Goal: Check status: Check status

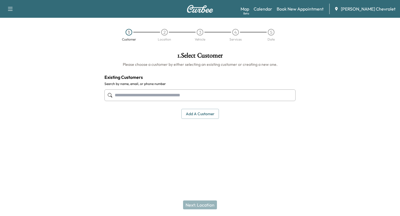
click at [170, 98] on input "text" at bounding box center [199, 95] width 191 height 12
click at [272, 11] on link "Calendar" at bounding box center [262, 9] width 19 height 7
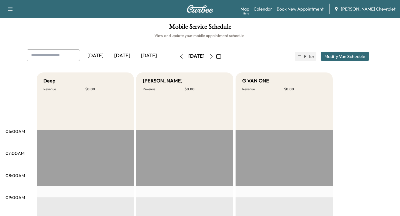
click at [179, 58] on icon "button" at bounding box center [181, 56] width 4 height 4
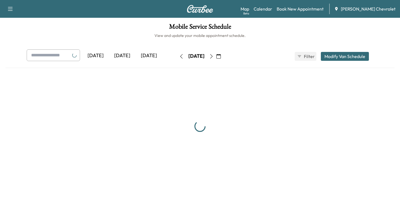
click at [179, 58] on icon "button" at bounding box center [181, 56] width 4 height 4
click at [176, 58] on button "button" at bounding box center [180, 56] width 9 height 9
click at [179, 58] on icon "button" at bounding box center [181, 56] width 4 height 4
click at [202, 59] on div "[DATE]" at bounding box center [196, 56] width 16 height 7
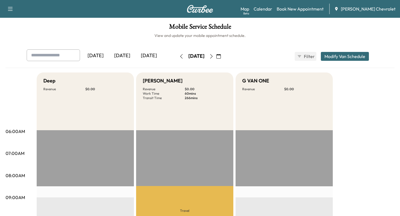
click at [197, 54] on div "[DATE]" at bounding box center [196, 56] width 16 height 7
click at [223, 58] on button "button" at bounding box center [218, 56] width 9 height 9
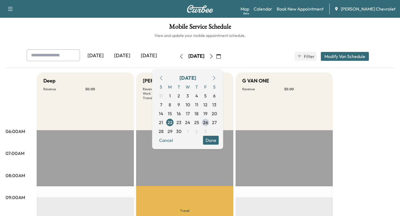
click at [163, 76] on icon "button" at bounding box center [161, 78] width 4 height 4
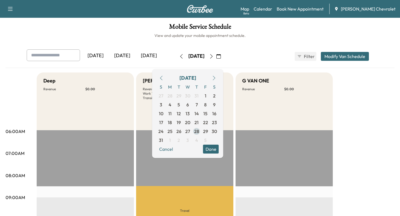
click at [199, 132] on span "28" at bounding box center [196, 131] width 5 height 7
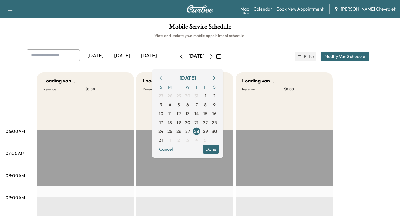
click at [219, 148] on button "Done" at bounding box center [211, 149] width 16 height 9
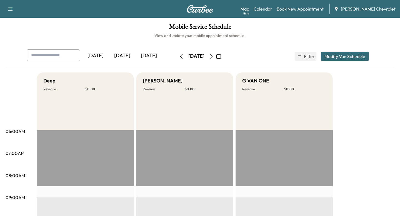
click at [176, 55] on button "button" at bounding box center [180, 56] width 9 height 9
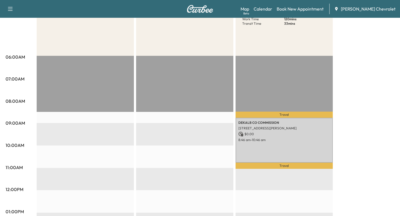
scroll to position [78, 0]
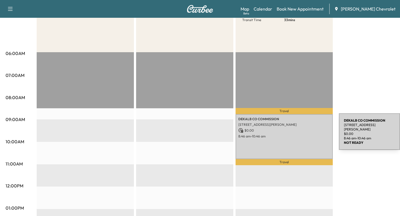
click at [297, 133] on p "$ 0.00" at bounding box center [284, 130] width 92 height 5
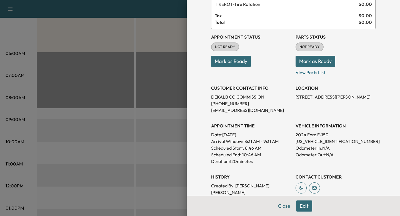
scroll to position [47, 0]
